Goal: Task Accomplishment & Management: Manage account settings

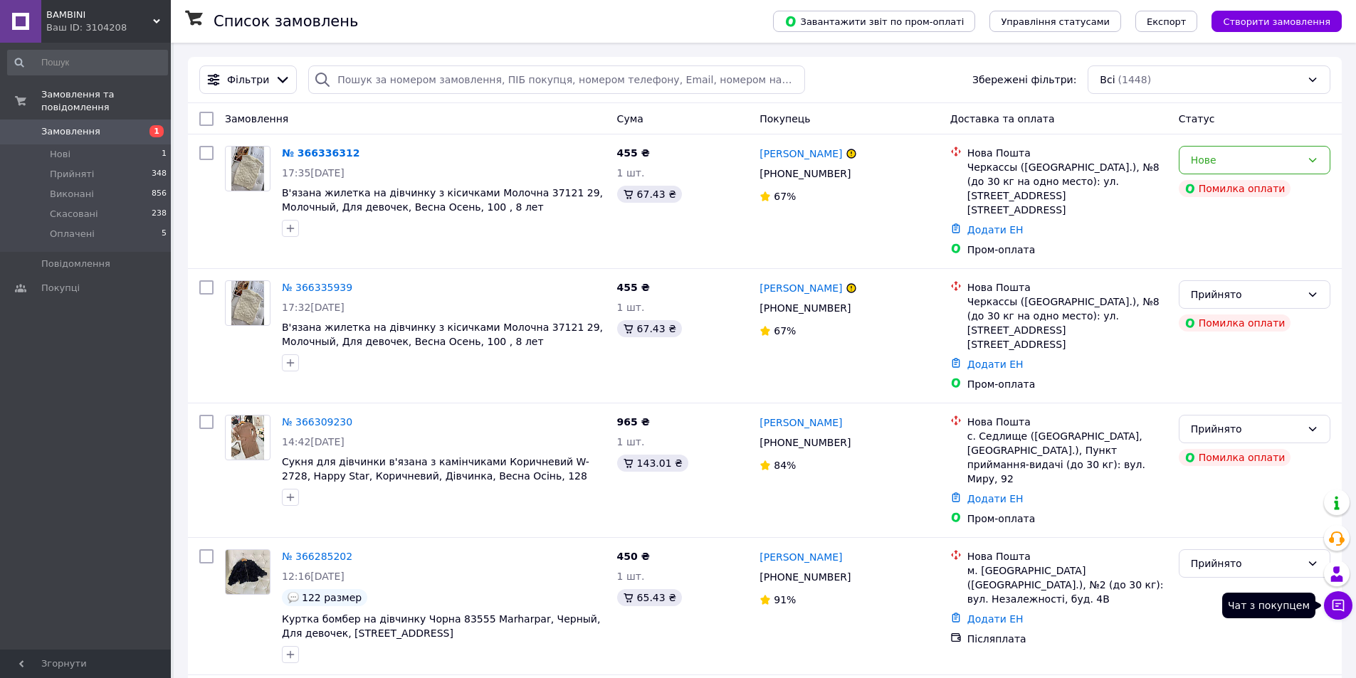
click at [1343, 609] on icon at bounding box center [1338, 606] width 14 height 14
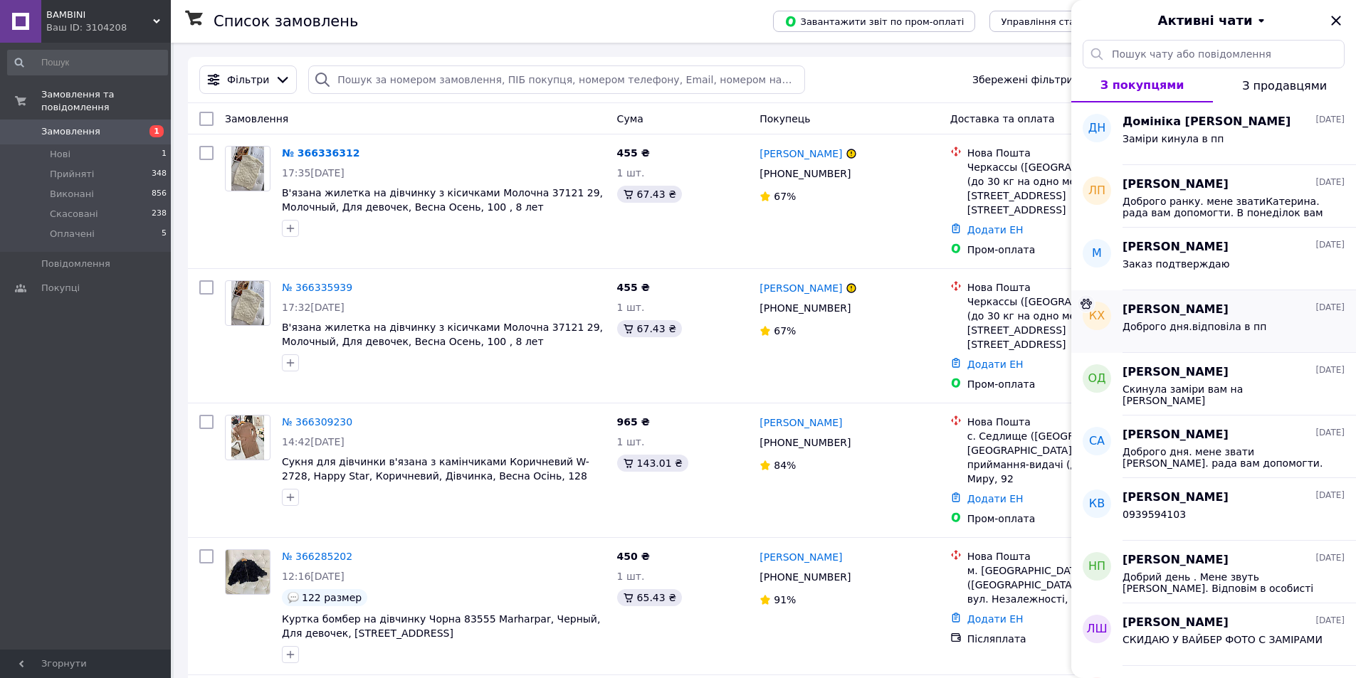
click at [1220, 327] on span "Доброго дня.відповіла в пп" at bounding box center [1195, 326] width 144 height 11
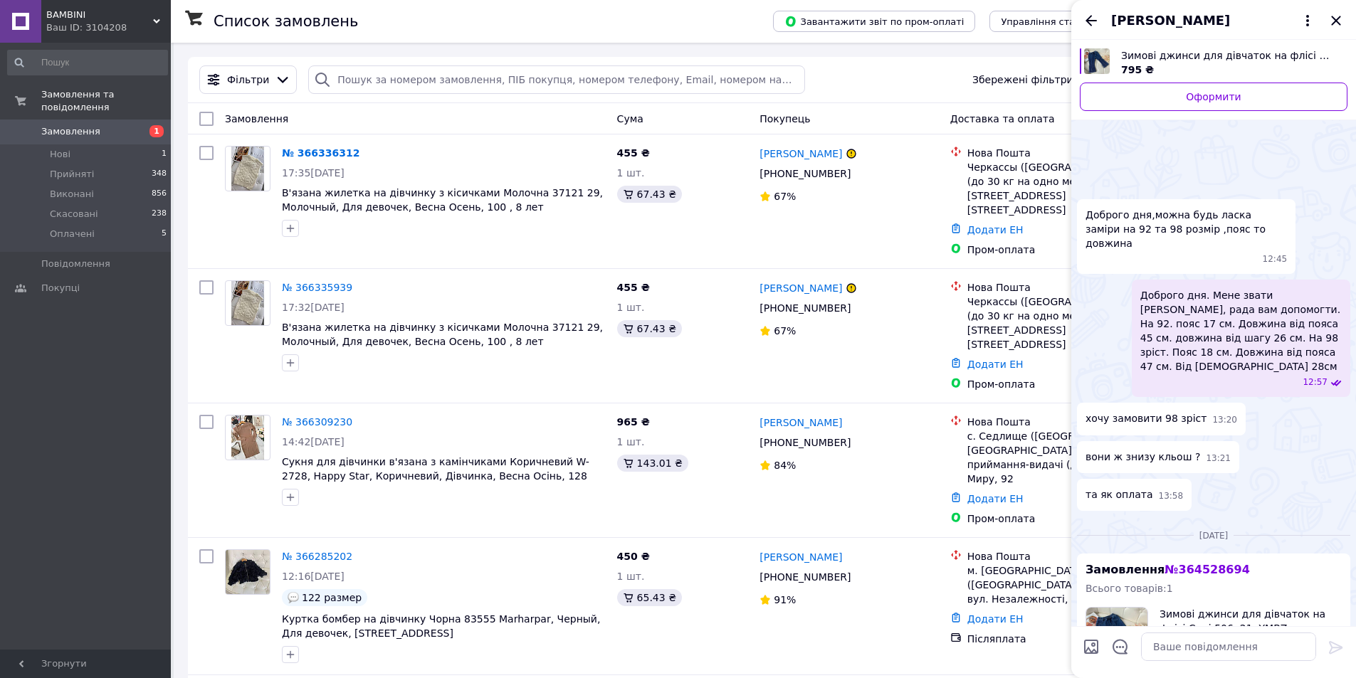
scroll to position [1029, 0]
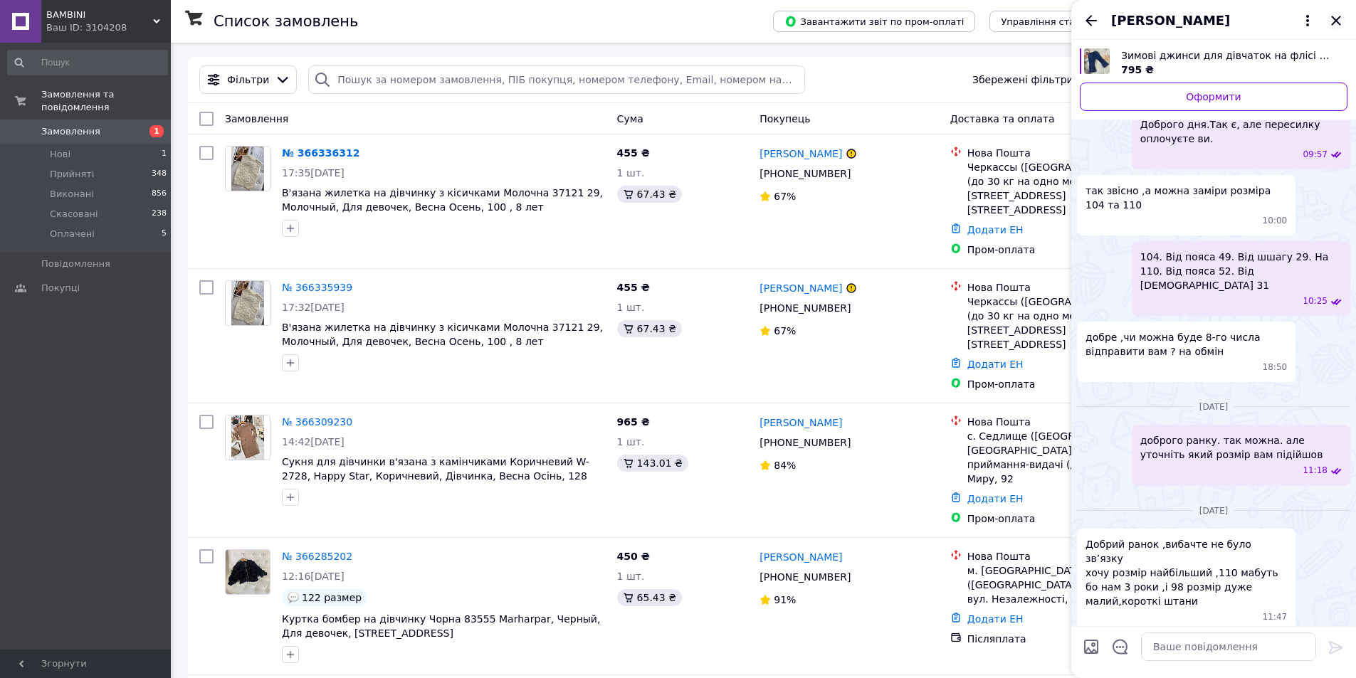
click at [1334, 21] on icon "Закрити" at bounding box center [1336, 20] width 17 height 17
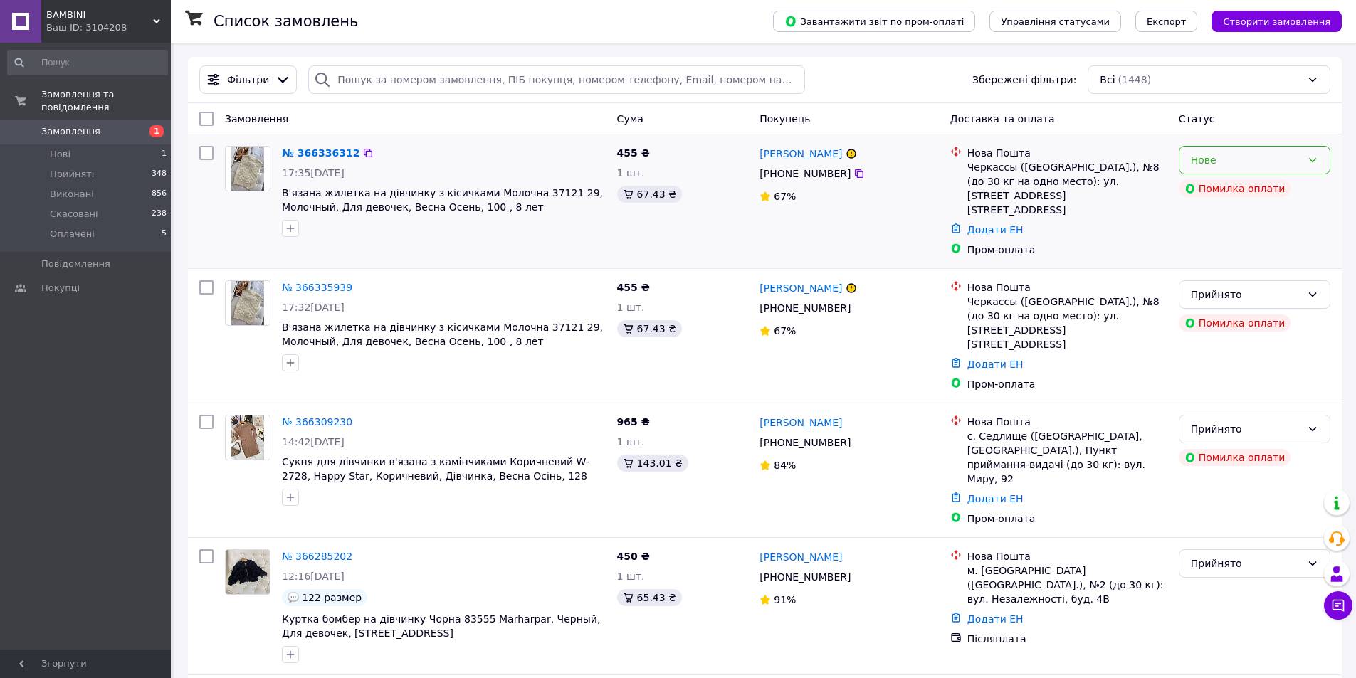
click at [1316, 163] on icon at bounding box center [1312, 159] width 11 height 11
click at [1234, 192] on li "Прийнято" at bounding box center [1255, 192] width 150 height 26
